Goal: Task Accomplishment & Management: Manage account settings

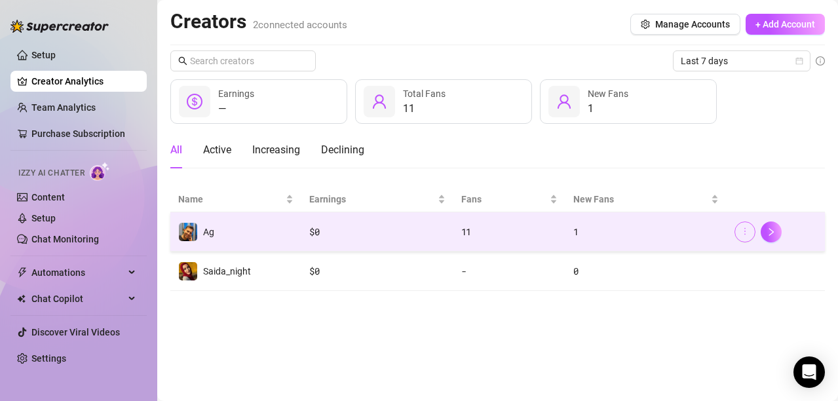
click at [745, 236] on span "button" at bounding box center [744, 232] width 9 height 10
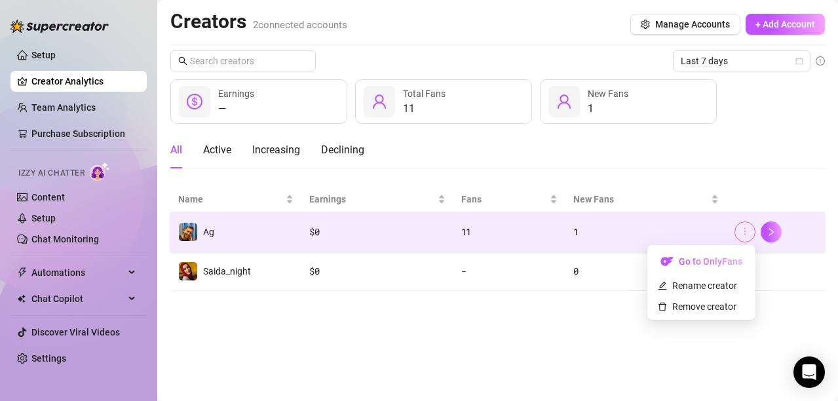
click at [744, 235] on icon "more" at bounding box center [744, 231] width 9 height 9
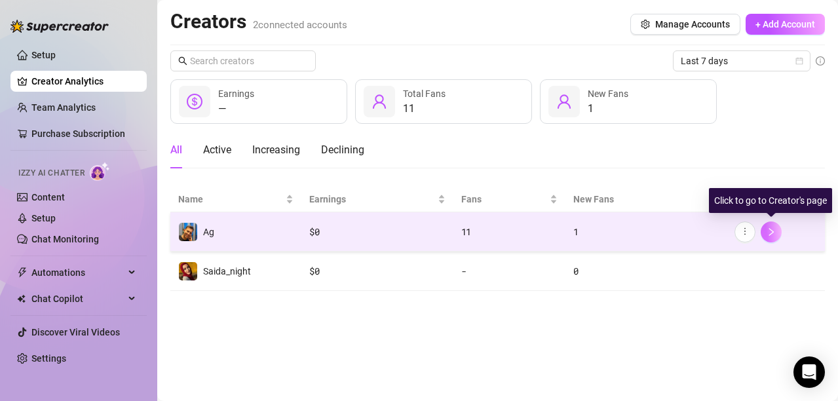
click at [774, 233] on icon "right" at bounding box center [771, 231] width 9 height 9
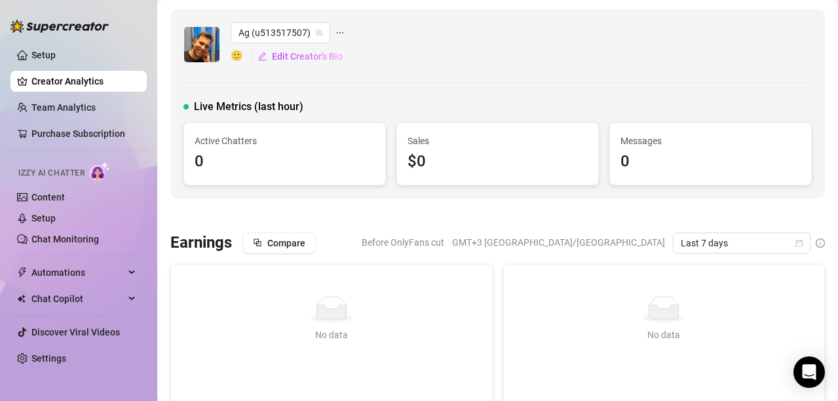
click at [444, 245] on span "Before OnlyFans cut" at bounding box center [403, 243] width 83 height 20
click at [339, 33] on icon "ellipsis" at bounding box center [339, 32] width 9 height 9
click at [310, 61] on span "Edit Creator's Bio" at bounding box center [307, 56] width 71 height 10
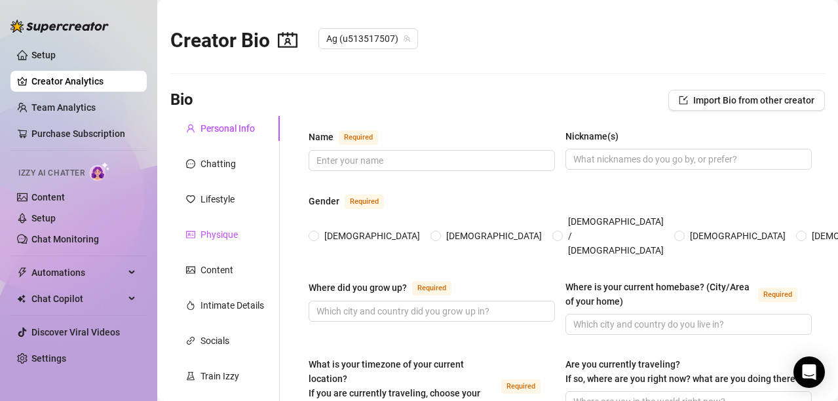
click at [234, 237] on div "Physique" at bounding box center [219, 234] width 37 height 14
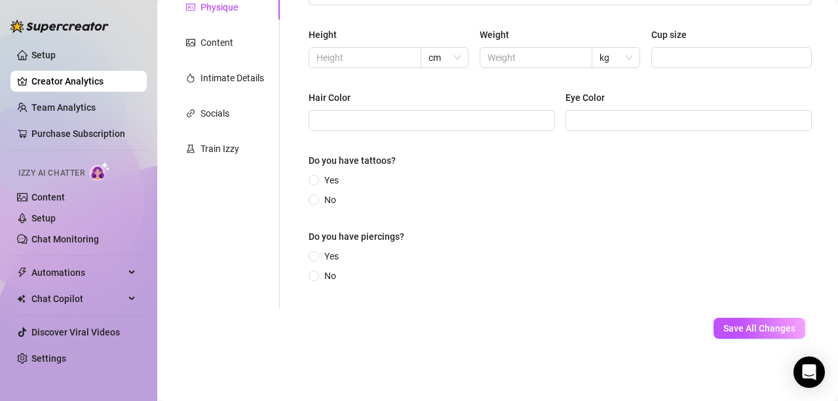
scroll to position [31, 0]
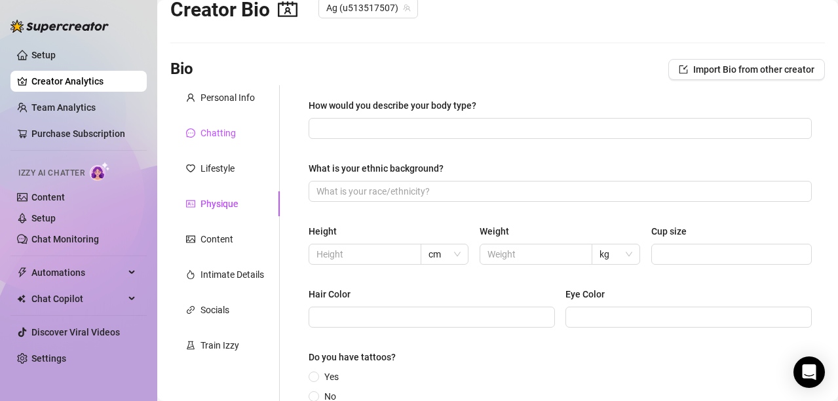
click at [229, 134] on div "Chatting" at bounding box center [218, 133] width 35 height 14
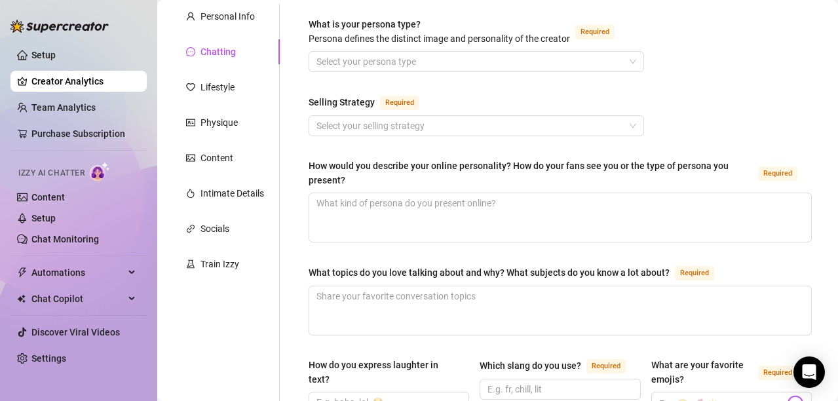
scroll to position [185, 0]
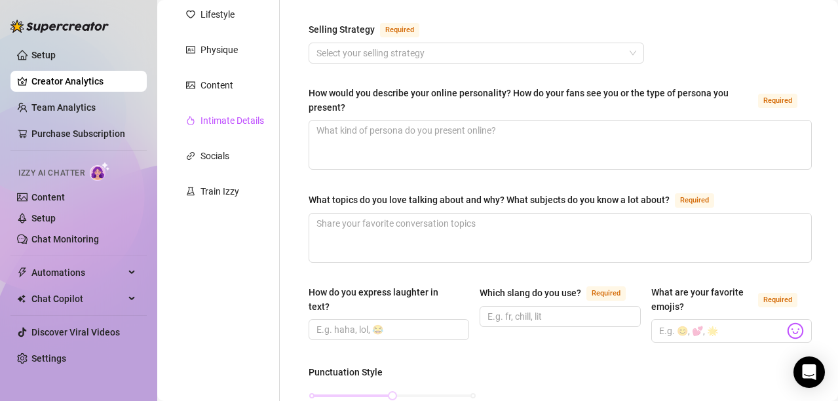
click at [237, 117] on div "Intimate Details" at bounding box center [233, 120] width 64 height 14
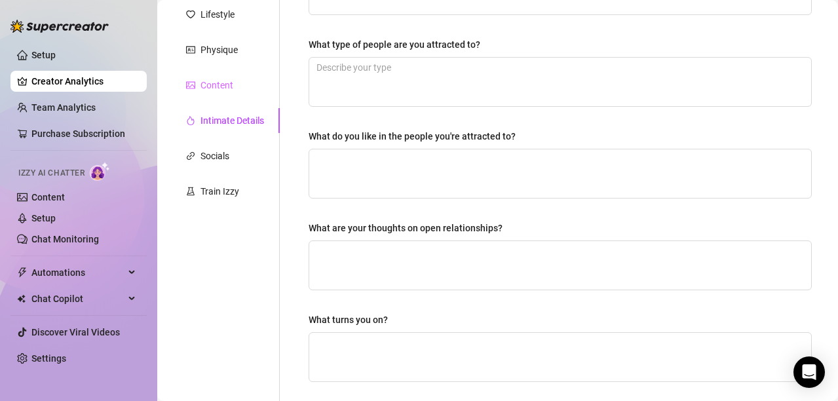
click at [228, 92] on div "Content" at bounding box center [224, 85] width 109 height 25
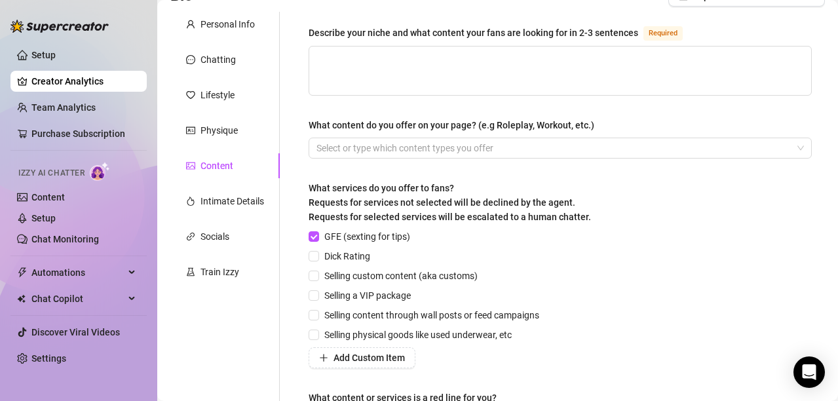
scroll to position [0, 0]
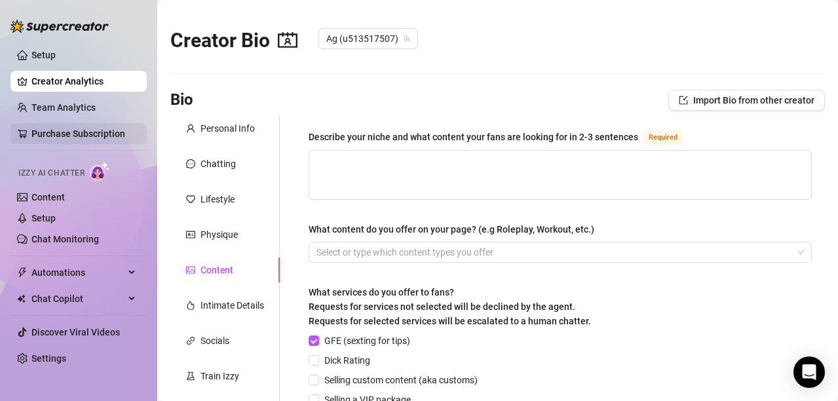
drag, startPoint x: 55, startPoint y: 81, endPoint x: 128, endPoint y: 143, distance: 96.2
click at [55, 80] on link "Creator Analytics" at bounding box center [83, 81] width 105 height 21
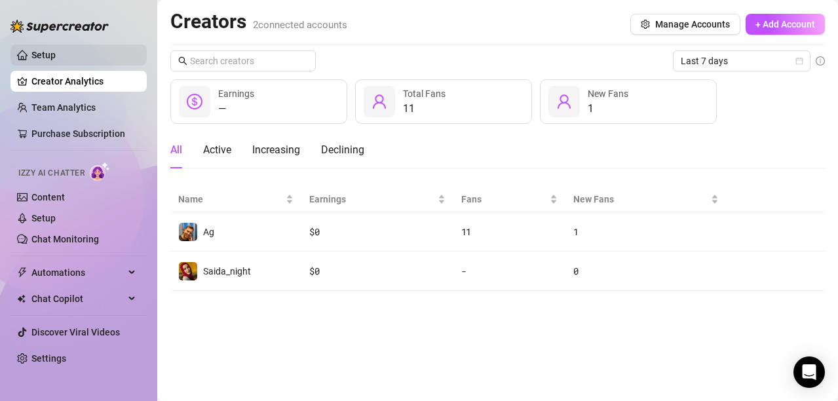
click at [50, 55] on link "Setup" at bounding box center [43, 55] width 24 height 10
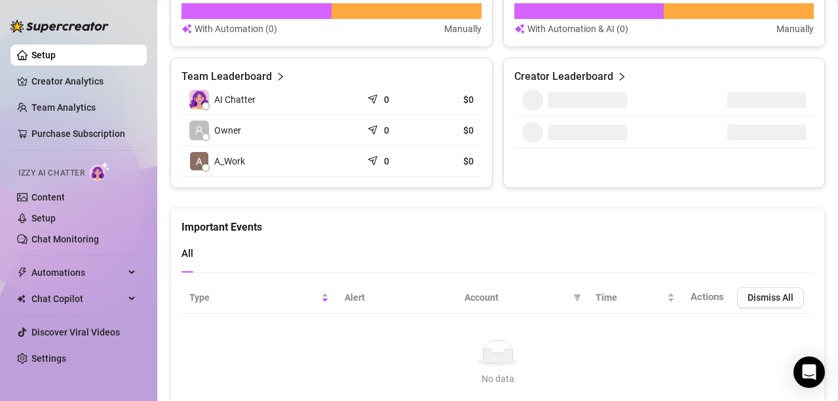
scroll to position [643, 0]
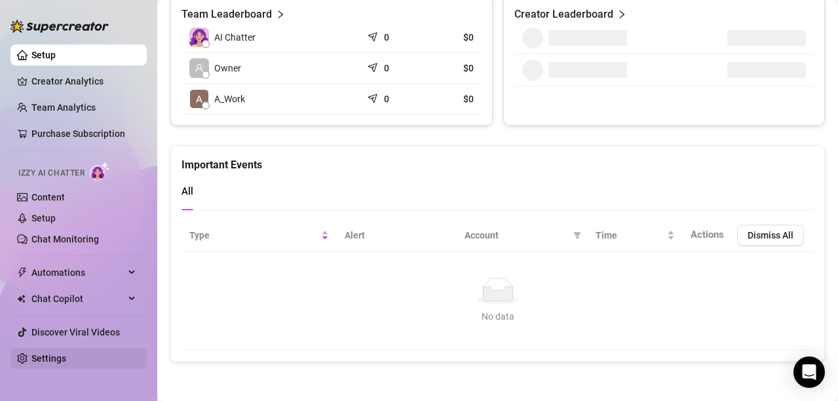
click at [48, 361] on link "Settings" at bounding box center [48, 358] width 35 height 10
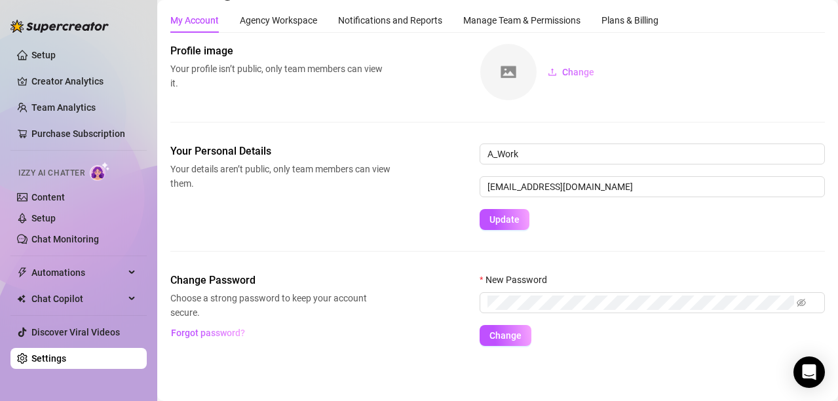
scroll to position [32, 0]
click at [300, 16] on div "Agency Workspace" at bounding box center [278, 20] width 77 height 14
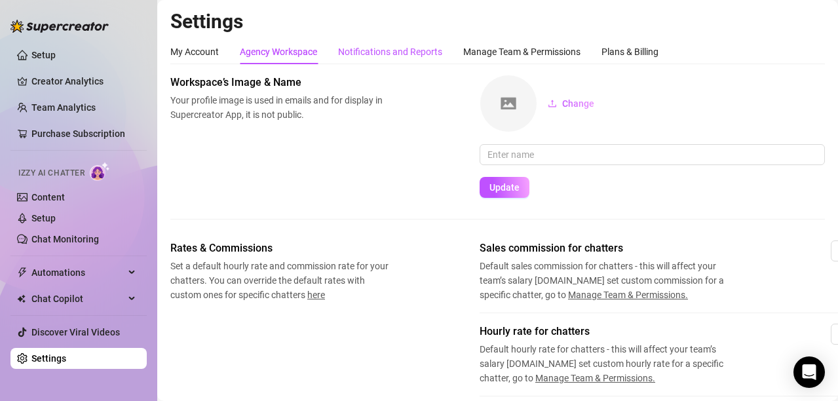
click at [406, 50] on div "Notifications and Reports" at bounding box center [390, 52] width 104 height 14
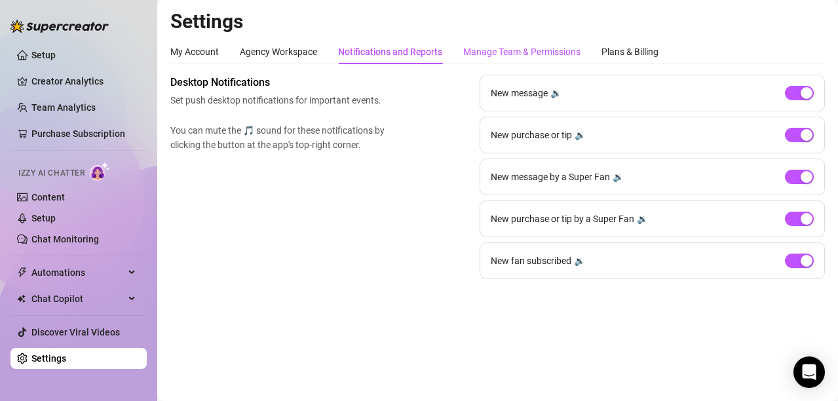
click at [531, 53] on div "Manage Team & Permissions" at bounding box center [521, 52] width 117 height 14
click at [558, 44] on div "Manage Team & Permissions" at bounding box center [521, 51] width 117 height 25
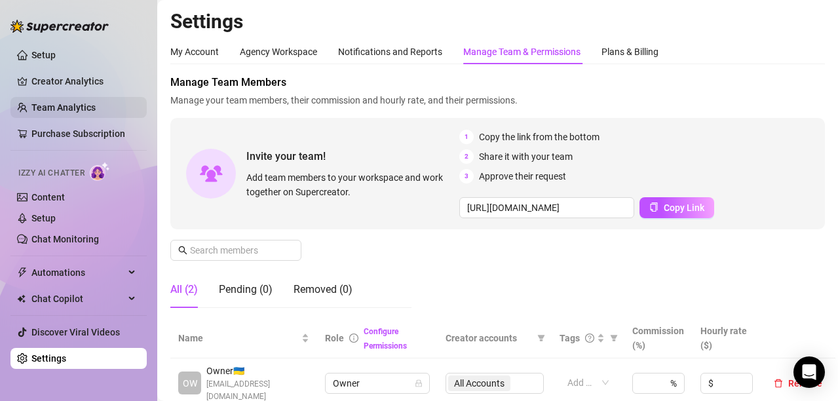
click at [88, 109] on link "Team Analytics" at bounding box center [63, 107] width 64 height 10
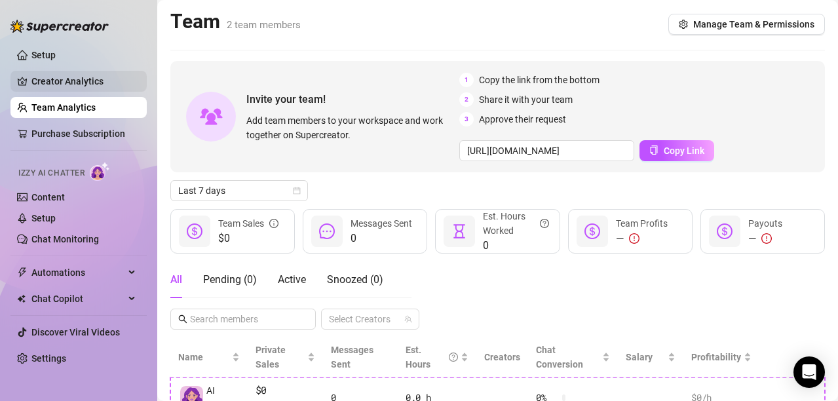
click at [34, 77] on link "Creator Analytics" at bounding box center [83, 81] width 105 height 21
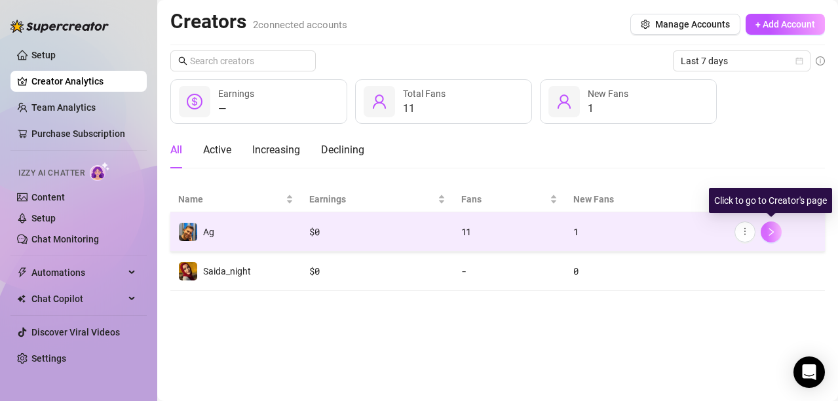
click at [771, 232] on icon "right" at bounding box center [771, 231] width 9 height 9
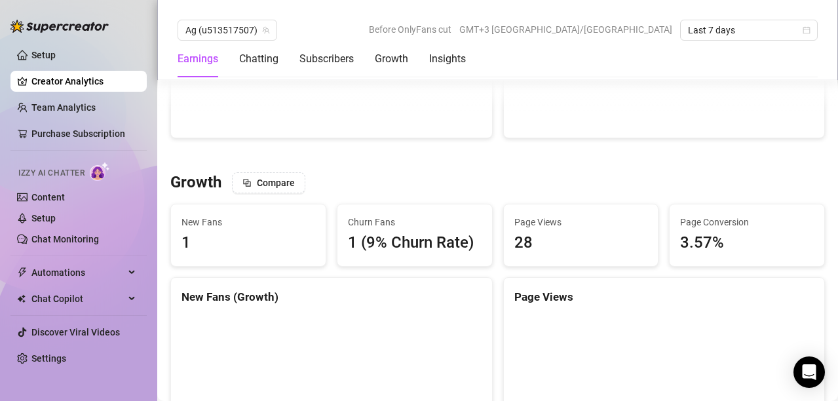
scroll to position [1048, 0]
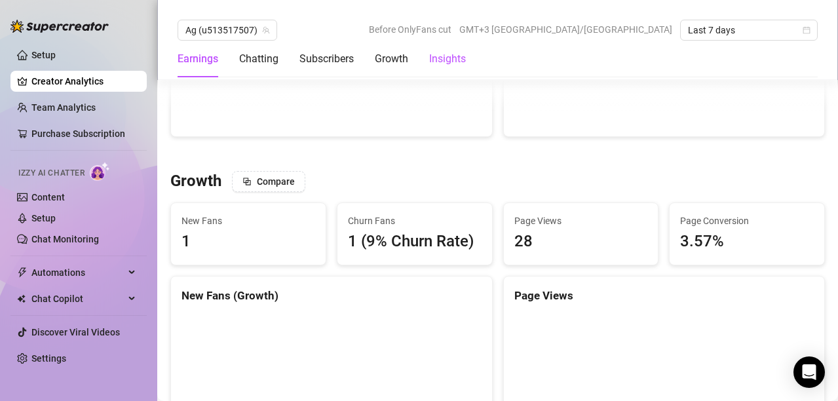
click at [445, 59] on div "Insights" at bounding box center [447, 59] width 37 height 16
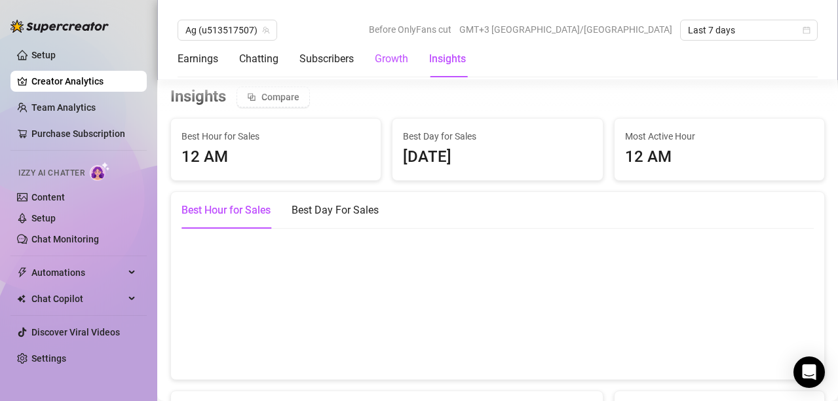
click at [383, 60] on div "Growth" at bounding box center [391, 59] width 33 height 16
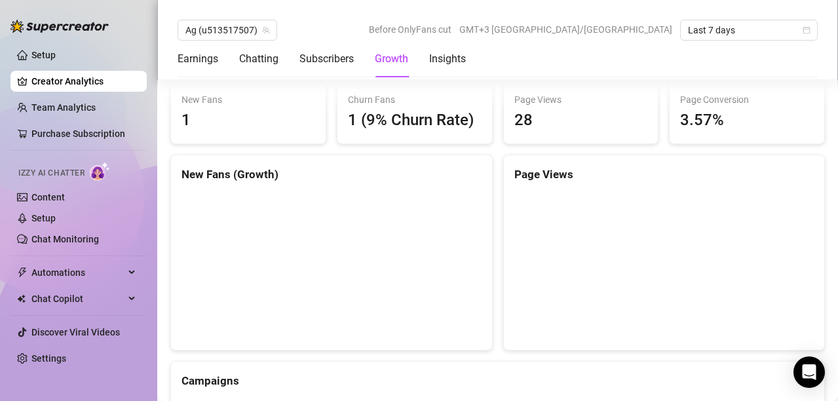
scroll to position [1133, 0]
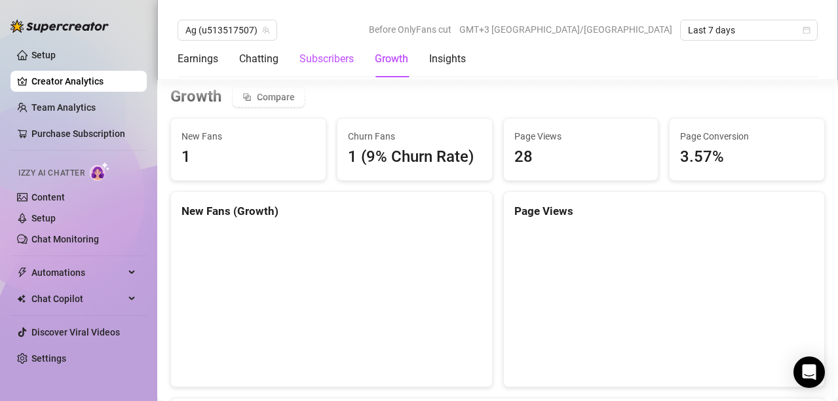
click at [341, 62] on div "Subscribers" at bounding box center [326, 59] width 54 height 16
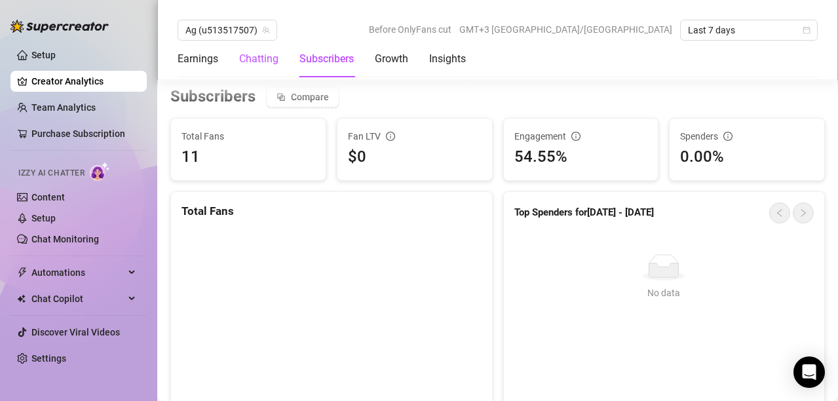
click at [277, 62] on div "Chatting" at bounding box center [258, 59] width 39 height 16
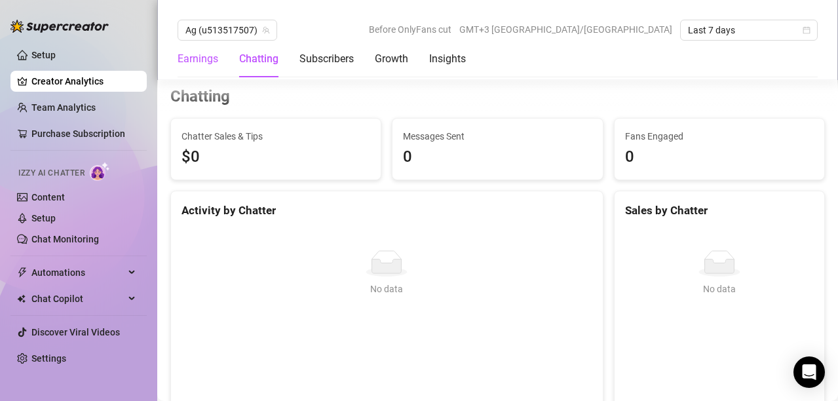
click at [202, 60] on div "Earnings" at bounding box center [198, 59] width 41 height 16
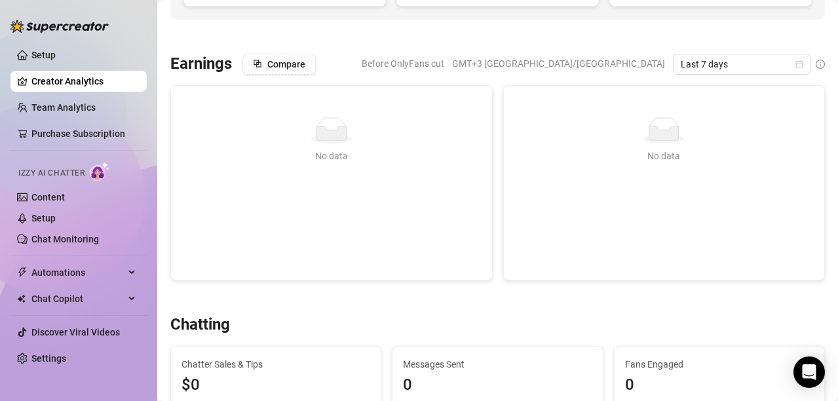
scroll to position [146, 0]
